Goal: Transaction & Acquisition: Purchase product/service

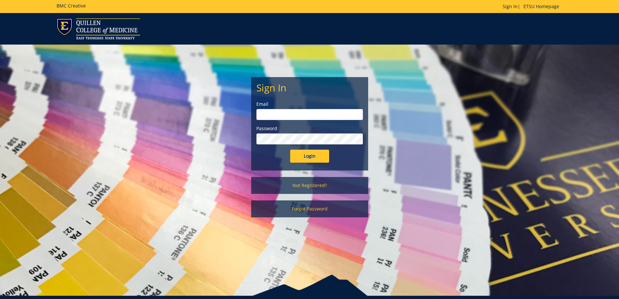
click at [292, 114] on input "email" at bounding box center [309, 114] width 107 height 11
type input "morganca1@etsu.edu"
click at [290, 150] on input "Login" at bounding box center [309, 156] width 39 height 13
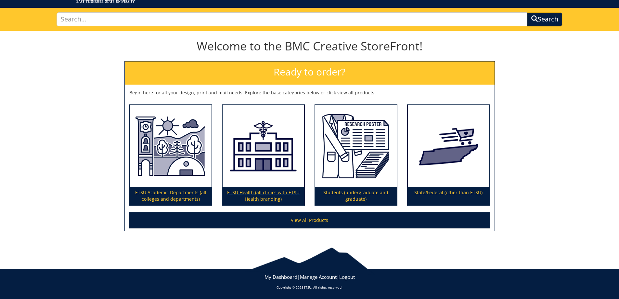
scroll to position [37, 0]
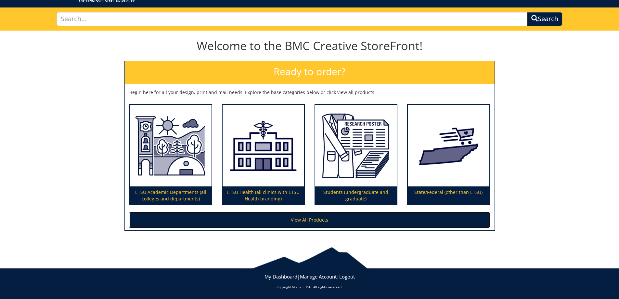
click at [306, 218] on link "View All Products" at bounding box center [309, 220] width 361 height 16
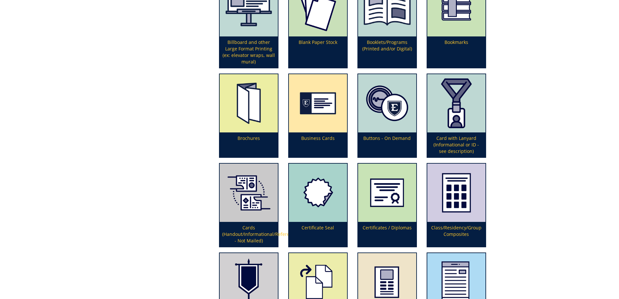
scroll to position [325, 0]
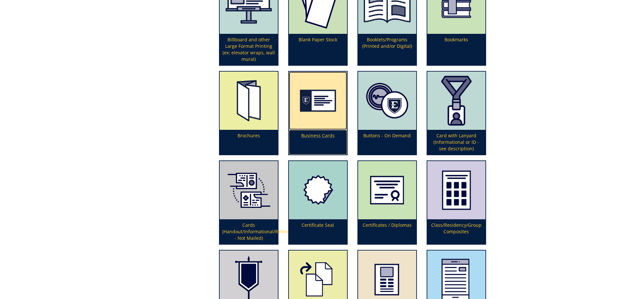
click at [322, 118] on img at bounding box center [318, 101] width 58 height 58
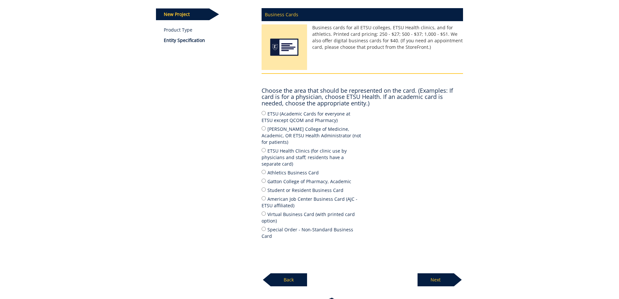
scroll to position [98, 0]
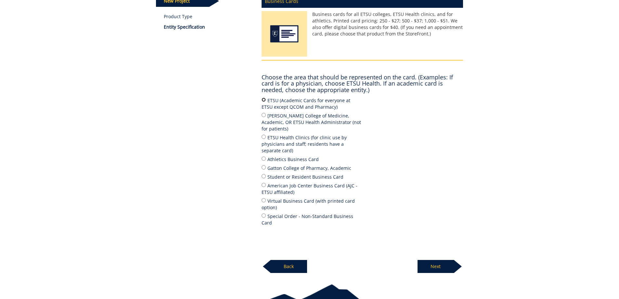
click at [264, 99] on input "ETSU (Academic Cards for everyone at ETSU except QCOM and Pharmacy)" at bounding box center [264, 100] width 4 height 4
radio input "true"
click at [440, 260] on p "Next" at bounding box center [436, 266] width 36 height 13
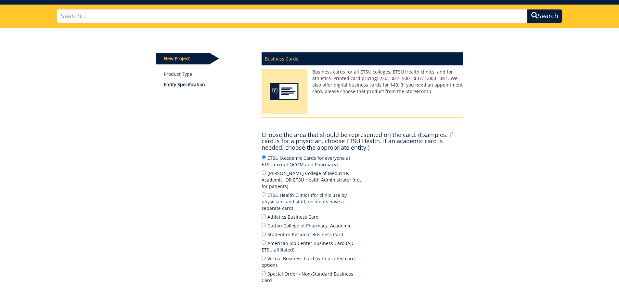
scroll to position [33, 0]
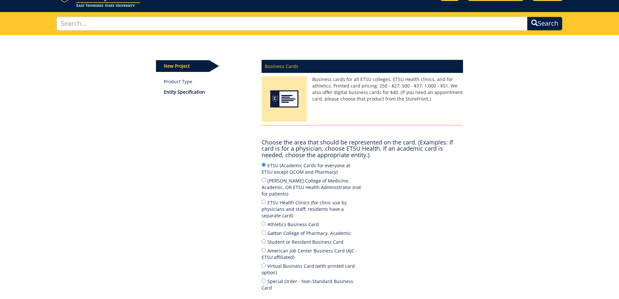
click at [180, 93] on p "Entity Specification" at bounding box center [208, 92] width 88 height 7
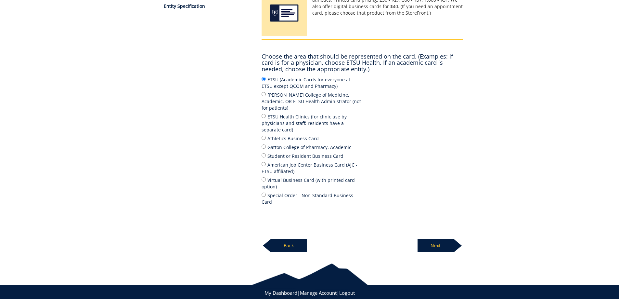
scroll to position [122, 0]
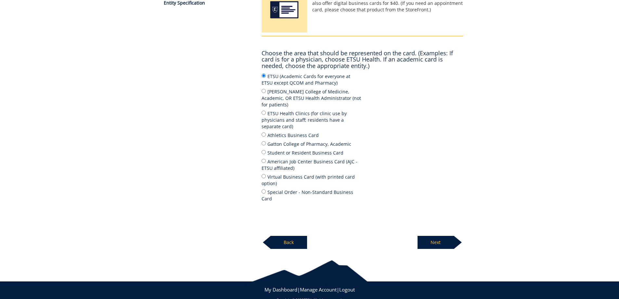
click at [446, 236] on p "Next" at bounding box center [436, 242] width 36 height 13
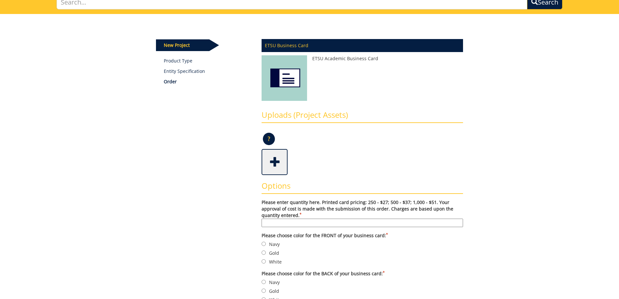
scroll to position [65, 0]
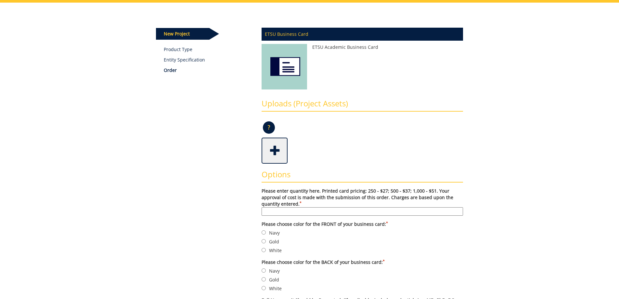
click at [275, 150] on span at bounding box center [275, 149] width 26 height 23
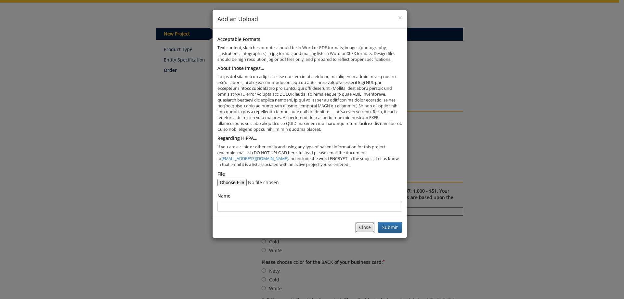
click at [360, 229] on button "Close" at bounding box center [365, 227] width 20 height 11
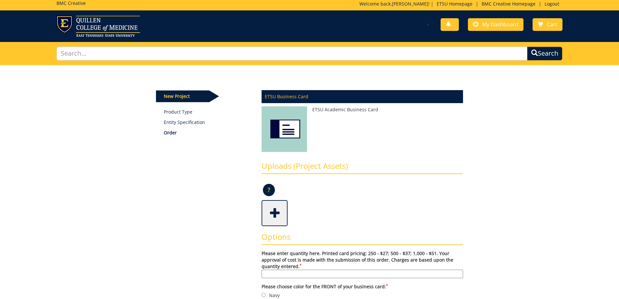
scroll to position [0, 0]
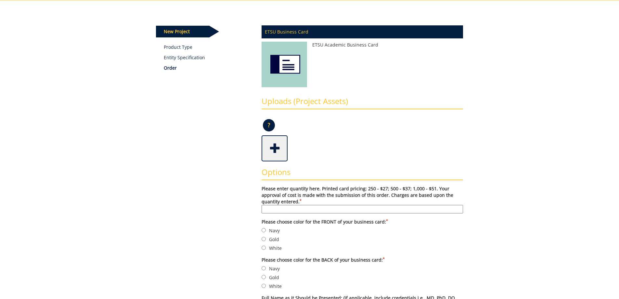
scroll to position [98, 0]
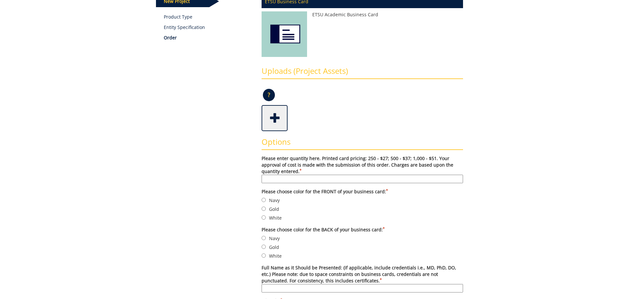
click at [307, 179] on input "Please enter quantity here. Printed card pricing: 250 - $27; 500 - $37; 1,000 -…" at bounding box center [363, 179] width 202 height 8
type input "500"
click at [264, 199] on input "Navy" at bounding box center [264, 200] width 4 height 4
radio input "true"
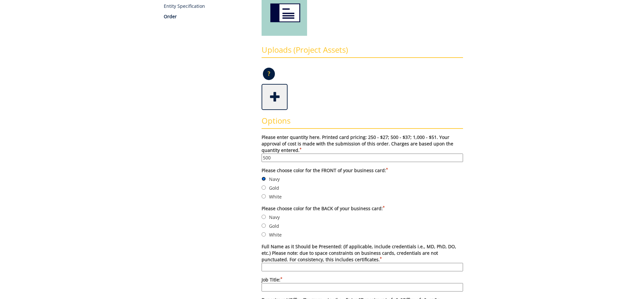
scroll to position [130, 0]
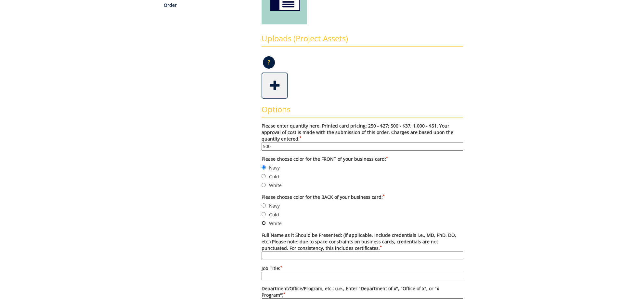
click at [263, 223] on input "White" at bounding box center [264, 223] width 4 height 4
radio input "true"
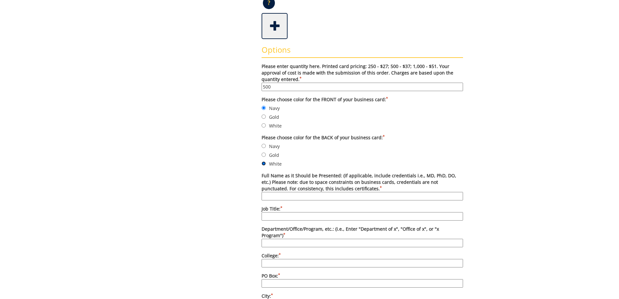
scroll to position [195, 0]
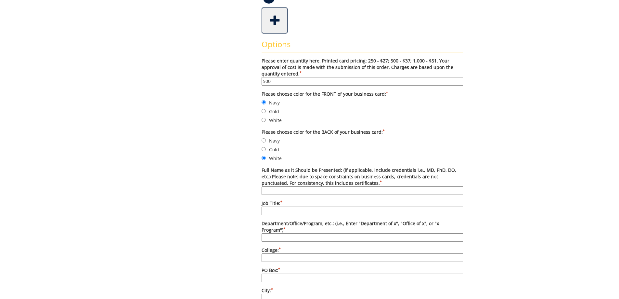
click at [299, 191] on input "Full Name as it Should be Presented: (if applicable, include credentials i.e., …" at bounding box center [363, 190] width 202 height 8
type input "Matthew Carr"
click at [298, 211] on input "Job Title: *" at bounding box center [363, 210] width 202 height 8
type input "Financial Aid Counselor"
click at [297, 233] on input "Department/Office/Program, etc.: (i.e., Enter "Department of x", "Office of x",…" at bounding box center [363, 237] width 202 height 8
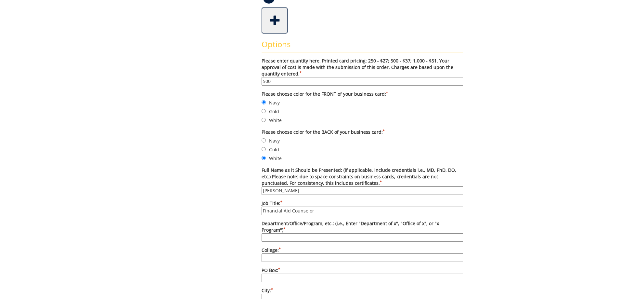
type input "Office of Financial Aid & Scholarships"
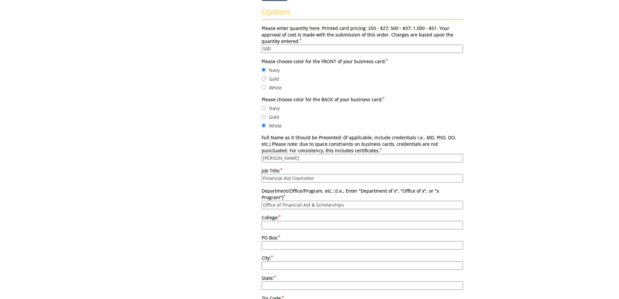
click at [287, 221] on input "College: *" at bounding box center [363, 225] width 202 height 8
type input "East Tennessee State University"
click at [270, 241] on input "PO Box: *" at bounding box center [363, 245] width 202 height 8
type input "70722"
click at [279, 261] on input "City: *" at bounding box center [363, 265] width 202 height 8
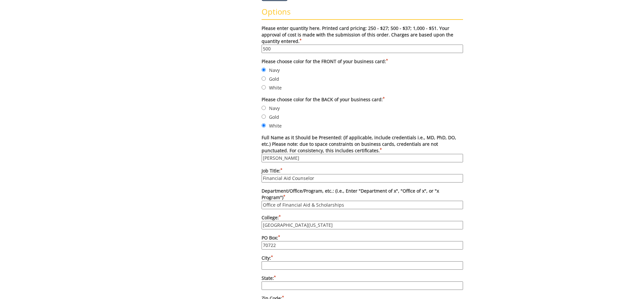
type input "[GEOGRAPHIC_DATA]"
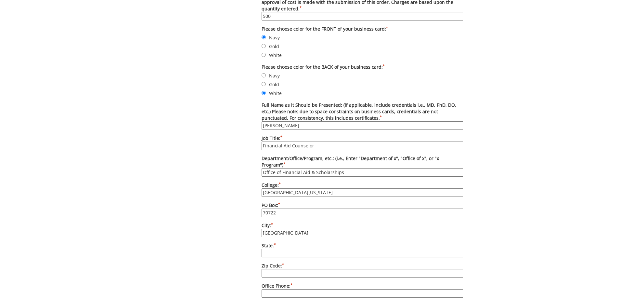
click at [286, 249] on input "State: *" at bounding box center [363, 253] width 202 height 8
type input "TN"
drag, startPoint x: 289, startPoint y: 265, endPoint x: 299, endPoint y: 270, distance: 11.3
click at [290, 269] on input "Zip Code: *" at bounding box center [363, 273] width 202 height 8
type input "37614"
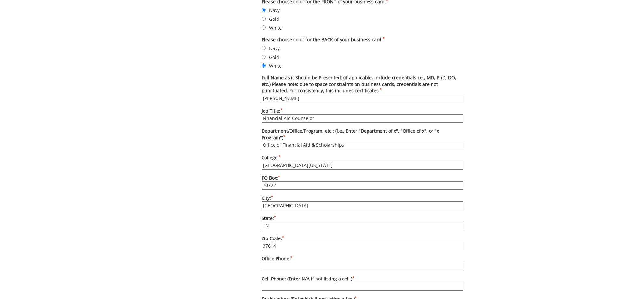
scroll to position [325, 0]
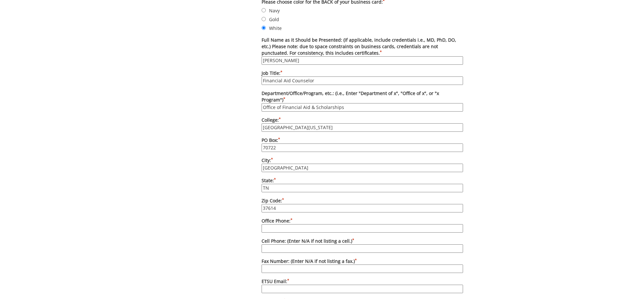
click at [282, 224] on input "Office Phone: *" at bounding box center [363, 228] width 202 height 8
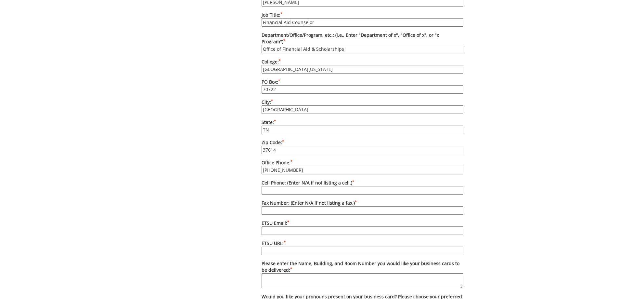
scroll to position [390, 0]
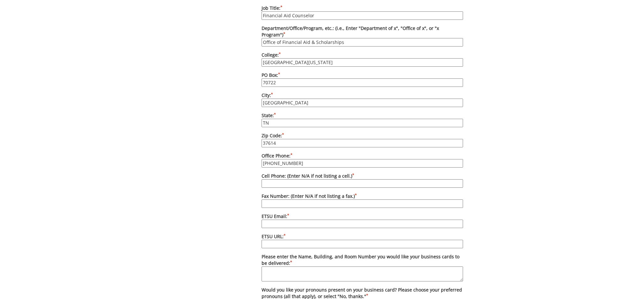
type input "[PHONE_NUMBER]"
click at [336, 199] on input "Fax Number: (Enter N/A if not listing a fax.) *" at bounding box center [363, 203] width 202 height 8
type input "[PHONE_NUMBER]"
type input "[EMAIL_ADDRESS][DOMAIN_NAME]"
drag, startPoint x: 315, startPoint y: 217, endPoint x: 308, endPoint y: 234, distance: 17.8
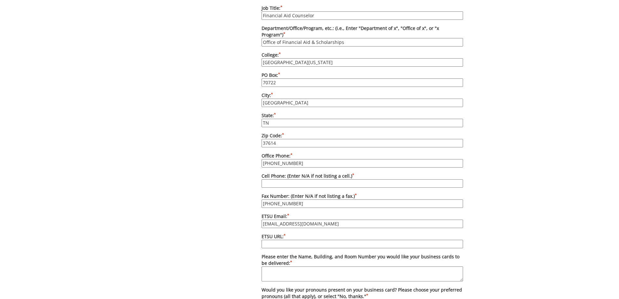
click at [315, 219] on input "[EMAIL_ADDRESS][DOMAIN_NAME]" at bounding box center [363, 223] width 202 height 8
click at [308, 240] on input "ETSU URL: *" at bounding box center [363, 244] width 202 height 8
type input "[DOMAIN_NAME]"
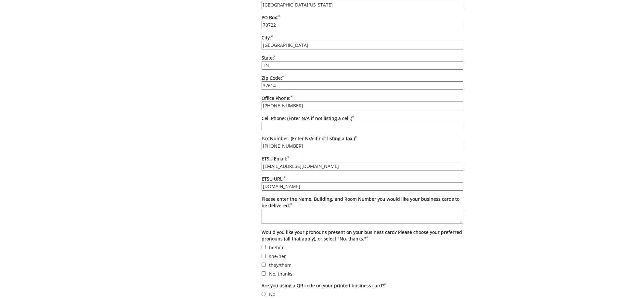
scroll to position [488, 0]
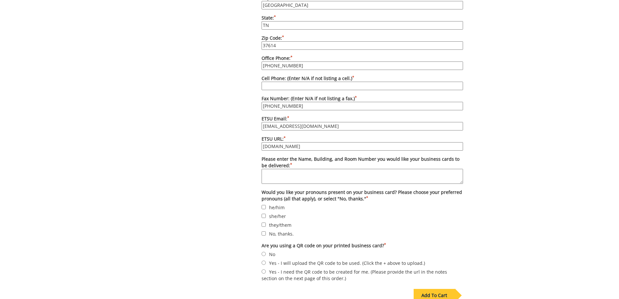
click at [375, 170] on textarea "Please enter the Name, Building, and Room Number you would like your business c…" at bounding box center [363, 176] width 202 height 15
type textarea "[PERSON_NAME], Room 105"
click at [265, 231] on input "No, thanks." at bounding box center [264, 233] width 4 height 4
checkbox input "true"
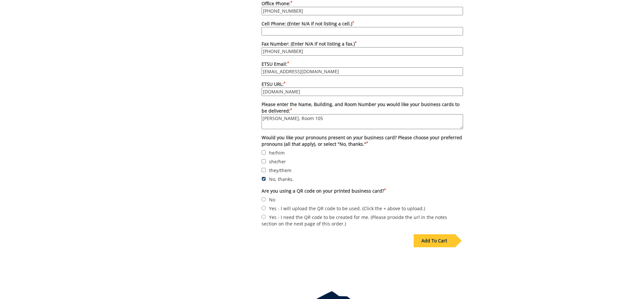
scroll to position [553, 0]
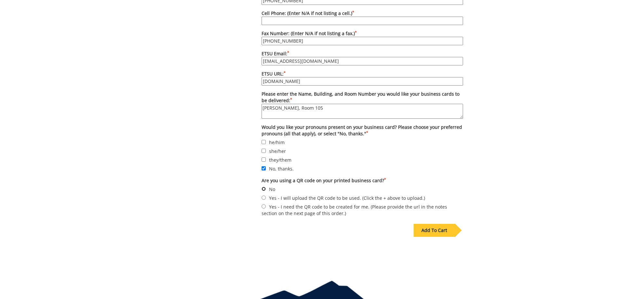
click at [264, 187] on input "No" at bounding box center [264, 189] width 4 height 4
radio input "true"
click at [444, 226] on div "Add To Cart" at bounding box center [434, 230] width 41 height 13
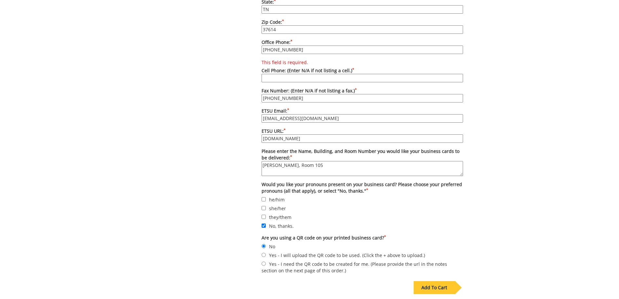
scroll to position [423, 0]
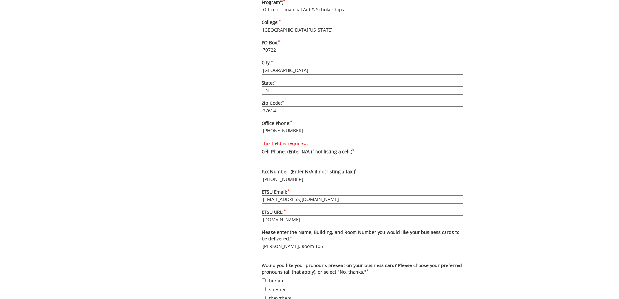
click at [304, 155] on input "This field is required. Cell Phone: (Enter N/A if not listing a cell.) *" at bounding box center [363, 159] width 202 height 8
type input "n/a"
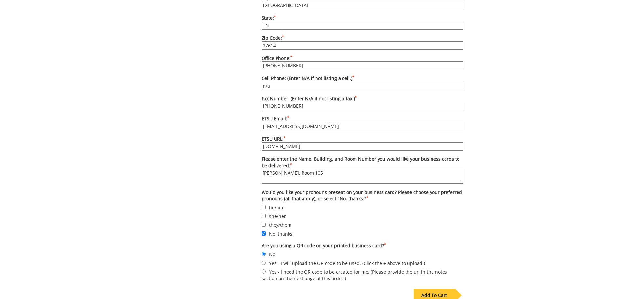
scroll to position [553, 0]
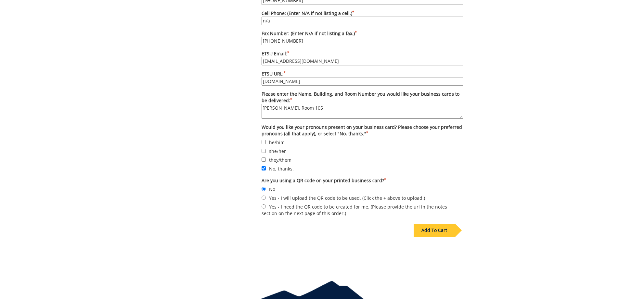
click at [440, 224] on div "Add To Cart" at bounding box center [434, 230] width 41 height 13
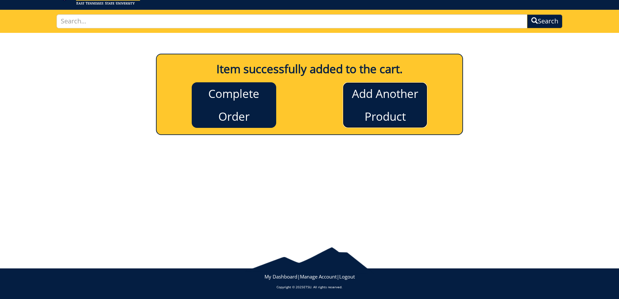
click at [380, 105] on link "Add Another Product" at bounding box center [385, 105] width 85 height 46
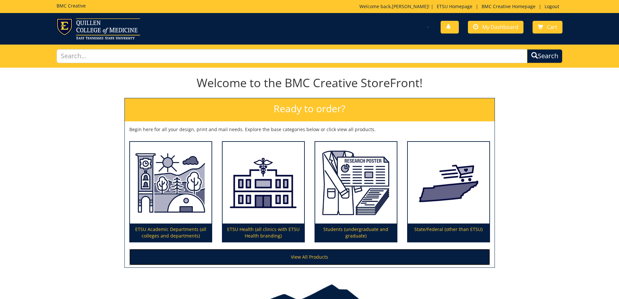
click at [288, 258] on link "View All Products" at bounding box center [309, 257] width 361 height 16
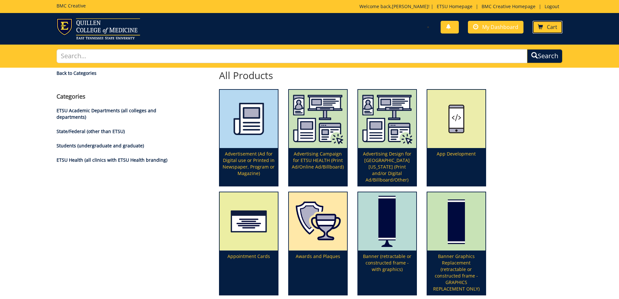
click at [547, 26] on link "Cart" at bounding box center [548, 27] width 30 height 13
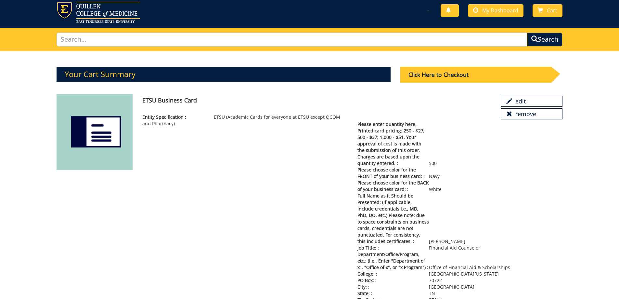
scroll to position [11, 0]
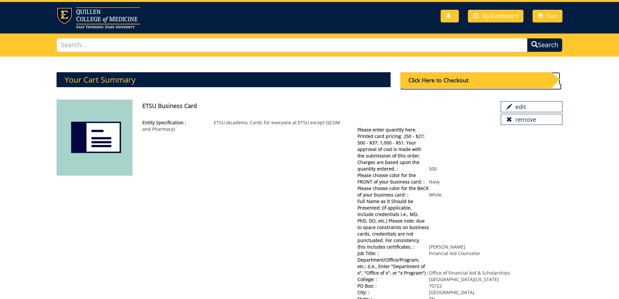
click at [447, 75] on div "Click Here to Checkout" at bounding box center [475, 80] width 151 height 16
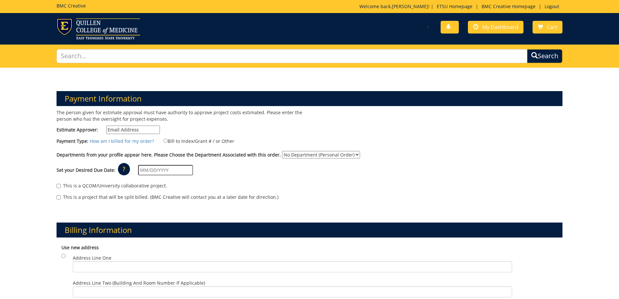
click at [136, 131] on input "Estimate Approver:" at bounding box center [133, 129] width 54 height 8
type input "morganca1@etsu.edu"
click at [164, 141] on input "Bill to Index/Grant # / or Other" at bounding box center [166, 140] width 4 height 4
radio input "true"
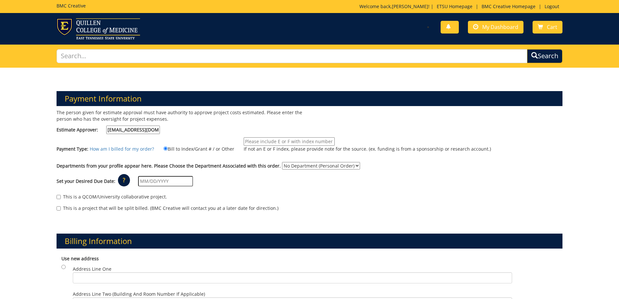
click at [280, 142] on input "If not an E or F index, please provide note for the source. (ex. funding is fro…" at bounding box center [289, 141] width 91 height 8
type input "E25520"
click at [363, 129] on div "The person given for estimate approval must have authority to approve project c…" at bounding box center [310, 163] width 516 height 109
click at [347, 164] on select "No Department (Personal Order) Financial Aid" at bounding box center [321, 165] width 78 height 7
select select "80"
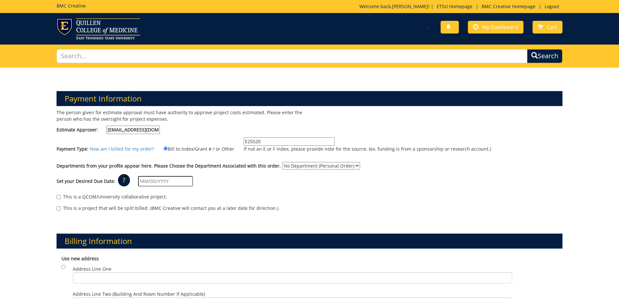
click at [282, 162] on select "No Department (Personal Order) Financial Aid" at bounding box center [321, 165] width 78 height 7
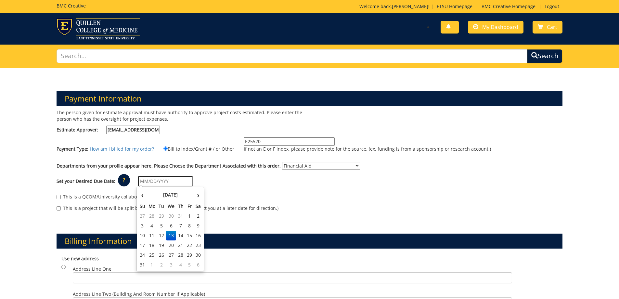
click at [169, 182] on input "text" at bounding box center [165, 181] width 55 height 10
click at [188, 233] on td "15" at bounding box center [189, 235] width 9 height 10
type input "[DATE]"
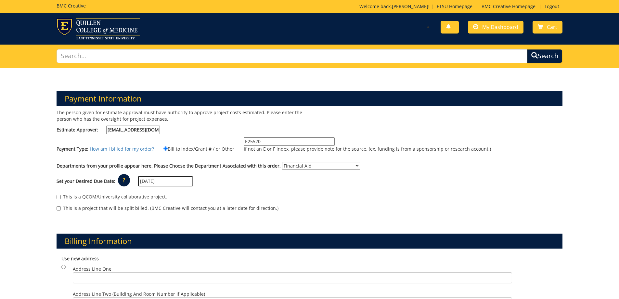
click at [254, 186] on div "Set your Desired Due Date: ? × How long will my project take to finish? : Pleas…" at bounding box center [310, 181] width 516 height 18
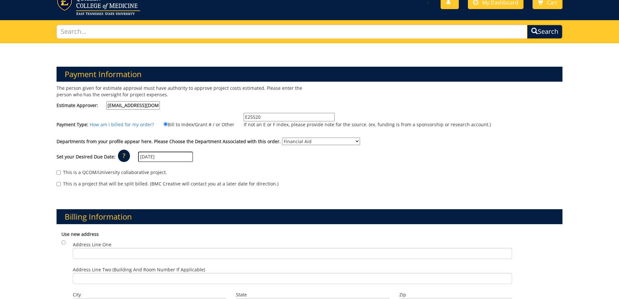
scroll to position [98, 0]
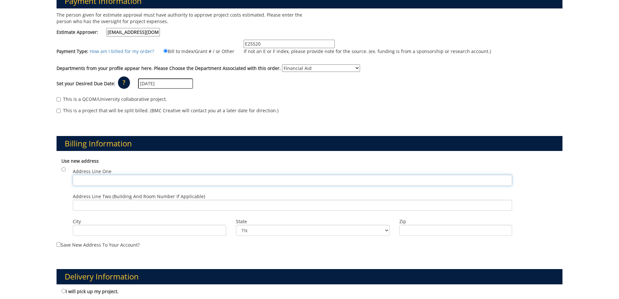
click at [116, 181] on input "Address Line One" at bounding box center [292, 180] width 439 height 11
type input "[STREET_ADDRESS][PERSON_NAME]"
click at [111, 208] on input "Address Line Two (Building and Room Number if applicable)" at bounding box center [292, 205] width 439 height 11
type input "[PERSON_NAME][GEOGRAPHIC_DATA][PERSON_NAME], Room 105"
click at [107, 231] on input "City" at bounding box center [150, 230] width 154 height 11
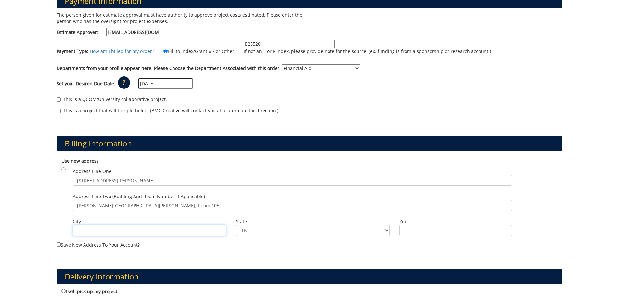
type input "[GEOGRAPHIC_DATA]"
drag, startPoint x: 421, startPoint y: 230, endPoint x: 430, endPoint y: 234, distance: 9.9
click at [422, 230] on input "Zip" at bounding box center [456, 230] width 113 height 11
type input "37614"
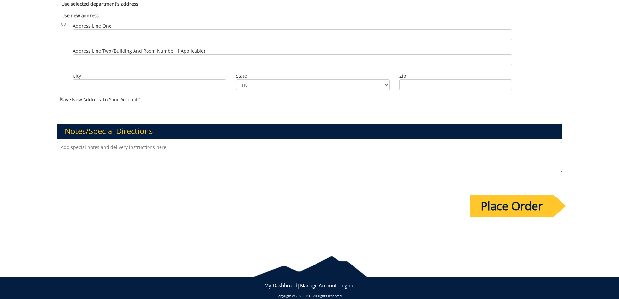
scroll to position [405, 0]
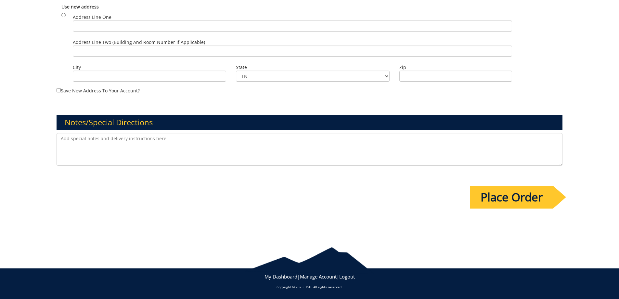
click at [530, 198] on input "Place Order" at bounding box center [511, 197] width 83 height 23
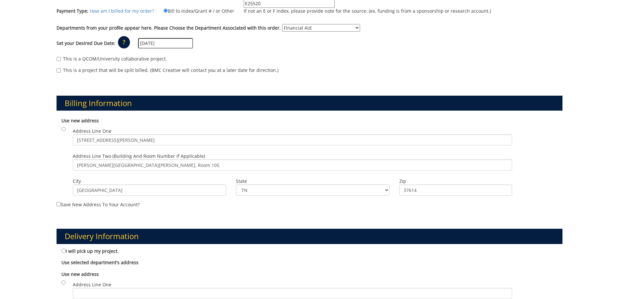
scroll to position [325, 0]
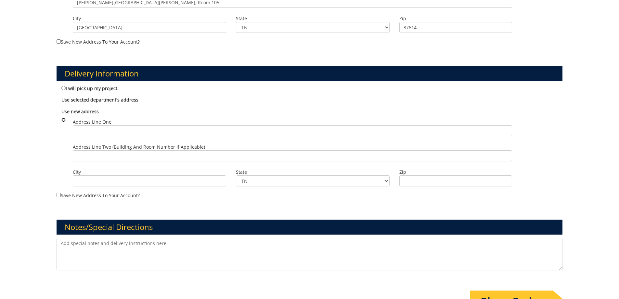
click at [64, 120] on input "radio" at bounding box center [63, 120] width 4 height 4
radio input "true"
click at [64, 120] on input "radio" at bounding box center [63, 120] width 4 height 4
click at [55, 165] on div "Delivery Information I will pick up my project. Use selected department's addre…" at bounding box center [310, 126] width 516 height 153
click at [87, 133] on input "Address Line One" at bounding box center [292, 130] width 439 height 11
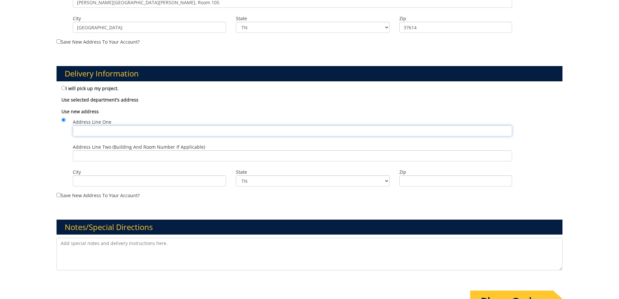
type input "[STREET_ADDRESS][PERSON_NAME]"
click at [126, 157] on input "Address Line Two (Building and Room Number if applicable)" at bounding box center [292, 155] width 439 height 11
type input "[PERSON_NAME][GEOGRAPHIC_DATA][PERSON_NAME], Room 105"
click at [121, 180] on input "City" at bounding box center [150, 180] width 154 height 11
type input "[GEOGRAPHIC_DATA]"
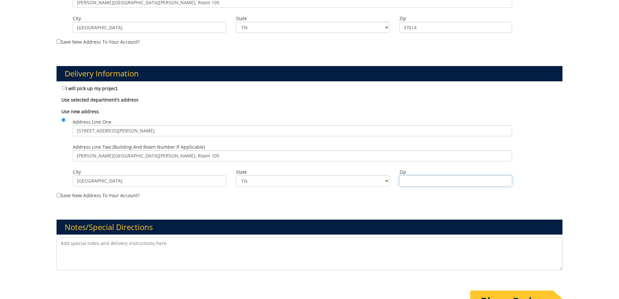
drag, startPoint x: 435, startPoint y: 182, endPoint x: 441, endPoint y: 186, distance: 7.2
click at [436, 182] on input "Zip" at bounding box center [456, 180] width 113 height 11
type input "37614"
click at [295, 201] on div "Delivery Information I will pick up my project. Use selected department's addre…" at bounding box center [310, 126] width 516 height 153
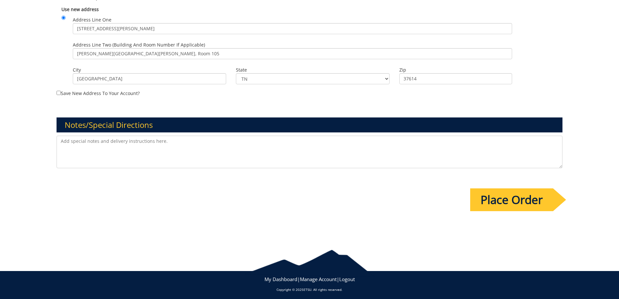
scroll to position [430, 0]
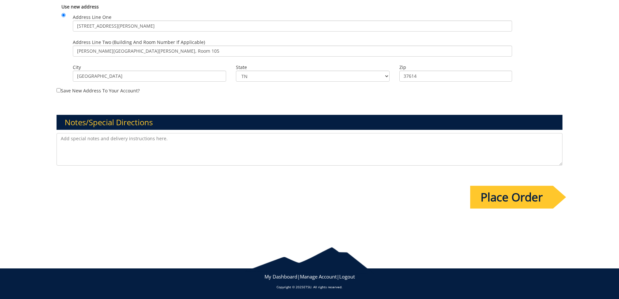
click at [490, 197] on input "Place Order" at bounding box center [511, 197] width 83 height 23
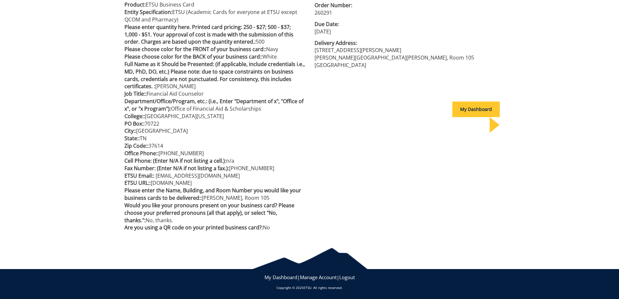
scroll to position [188, 0]
